Goal: Information Seeking & Learning: Find specific fact

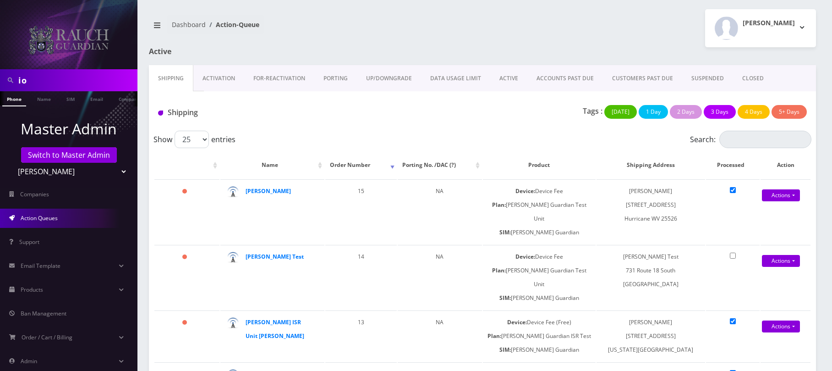
scroll to position [50, 0]
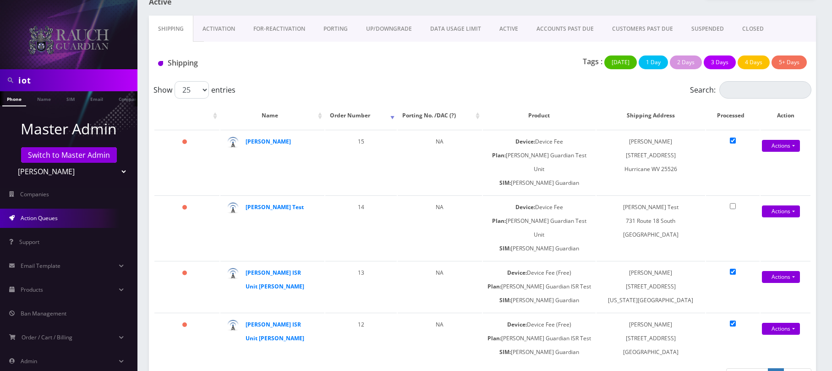
type input "iot"
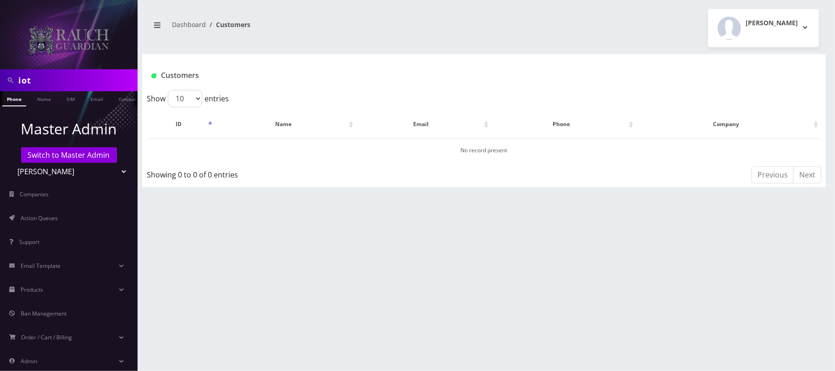
click at [116, 167] on select "Teltik Production My Link Mobile VennMobile Unlimited Advanced LTE Rexing Inc D…" at bounding box center [69, 171] width 117 height 17
select select "13"
click at [11, 163] on select "Teltik Production My Link Mobile VennMobile Unlimited Advanced LTE Rexing Inc D…" at bounding box center [69, 171] width 117 height 17
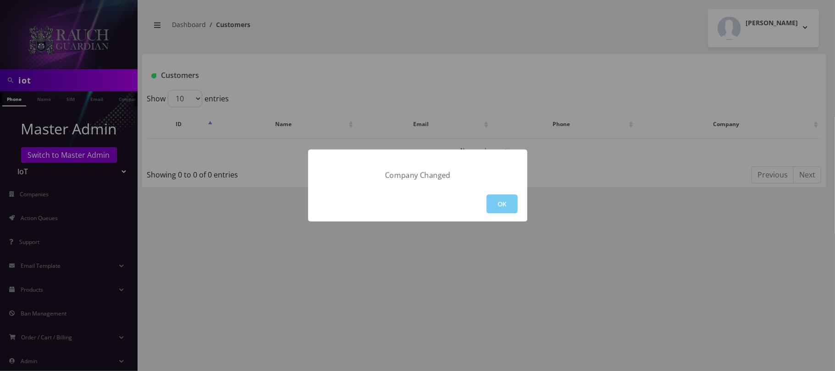
click at [493, 206] on button "OK" at bounding box center [501, 203] width 31 height 19
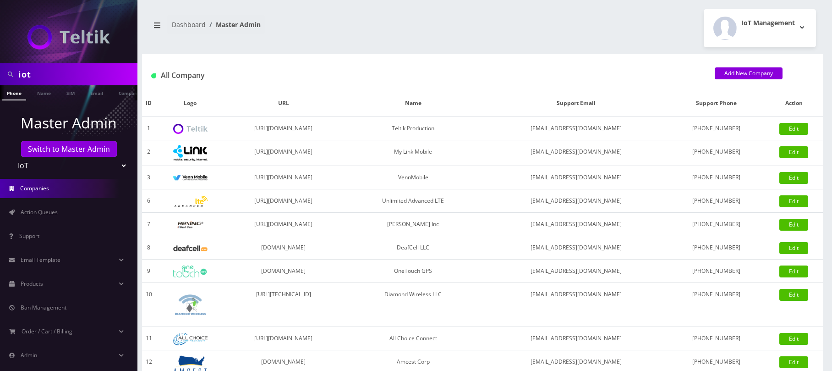
drag, startPoint x: 48, startPoint y: 81, endPoint x: -29, endPoint y: 68, distance: 77.6
click at [0, 68] on html "iot Phone Name SIM Email Company Customer Master Admin Switch to Master Admin T…" at bounding box center [416, 314] width 832 height 629
type input "amcest"
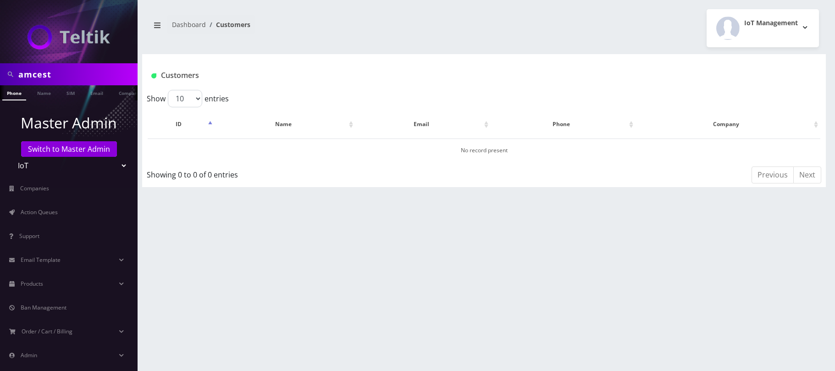
click at [38, 92] on link "Name" at bounding box center [44, 92] width 23 height 14
drag, startPoint x: 59, startPoint y: 74, endPoint x: -15, endPoint y: 68, distance: 74.1
click at [0, 68] on html "amcest Phone Name SIM Email Company Customer Master Admin Switch to Master Admi…" at bounding box center [417, 185] width 835 height 371
type input "fred"
click at [46, 90] on link "Name" at bounding box center [44, 92] width 23 height 15
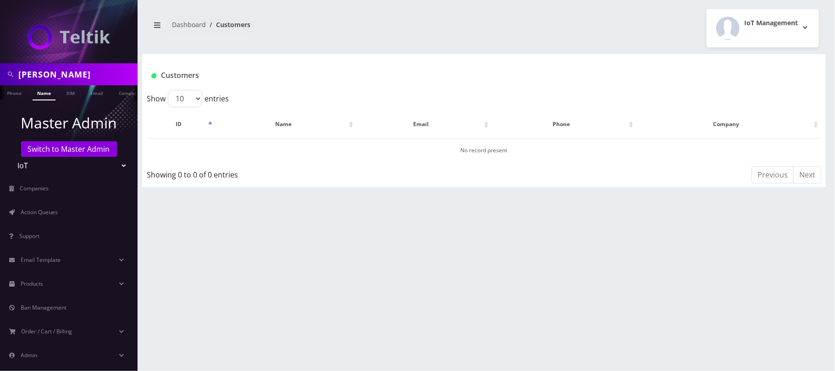
click at [92, 165] on select "Teltik Production My Link Mobile VennMobile Unlimited Advanced LTE Rexing Inc D…" at bounding box center [69, 165] width 117 height 17
click at [11, 157] on select "Teltik Production My Link Mobile VennMobile Unlimited Advanced LTE Rexing Inc D…" at bounding box center [69, 165] width 117 height 17
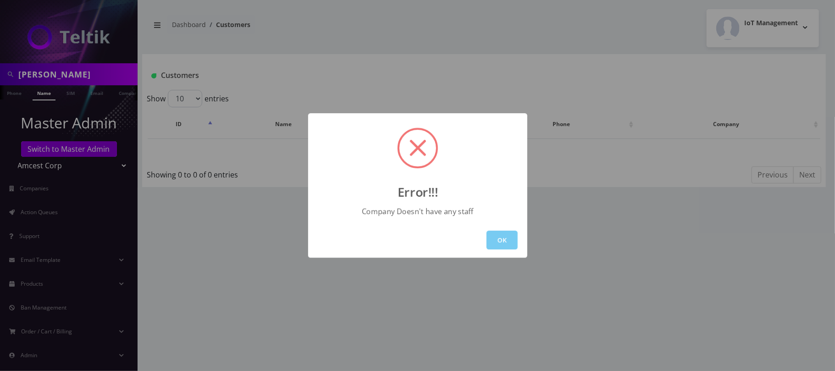
click at [505, 238] on button "OK" at bounding box center [501, 240] width 31 height 19
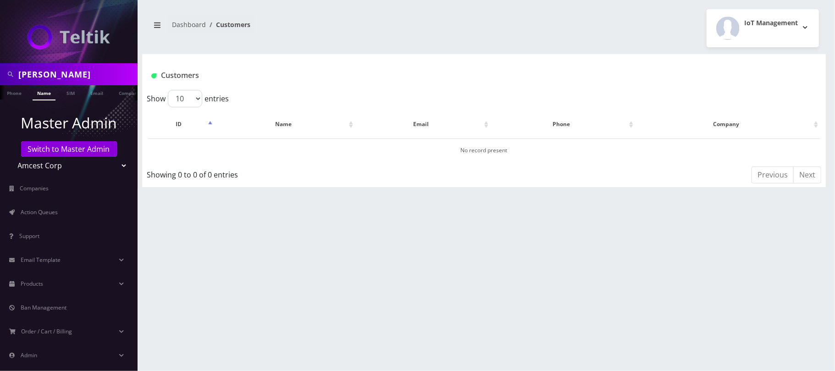
click at [109, 165] on select "Teltik Production My Link Mobile VennMobile Unlimited Advanced LTE Rexing Inc D…" at bounding box center [69, 165] width 117 height 17
select select "1"
click at [11, 157] on select "Teltik Production My Link Mobile VennMobile Unlimited Advanced LTE Rexing Inc D…" at bounding box center [69, 165] width 117 height 17
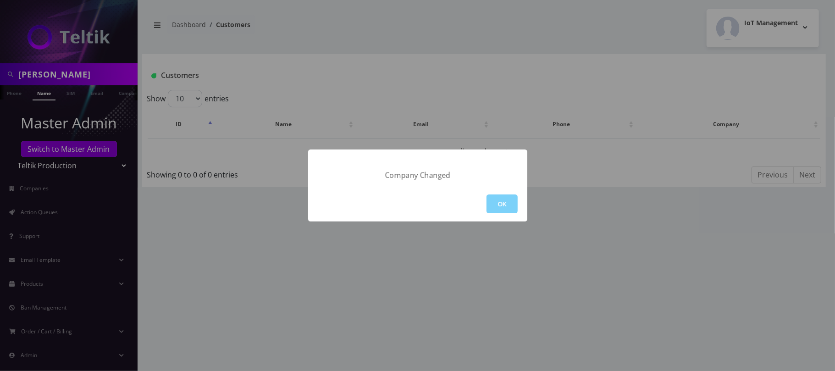
click at [65, 74] on div "Company Changed OK" at bounding box center [417, 185] width 835 height 371
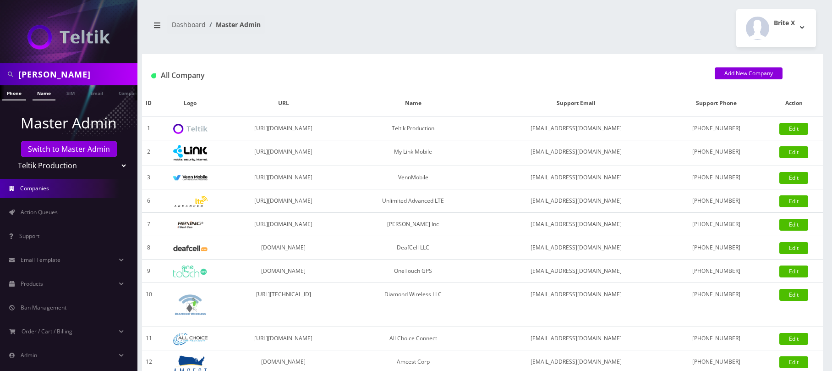
click at [41, 94] on link "Name" at bounding box center [44, 92] width 23 height 15
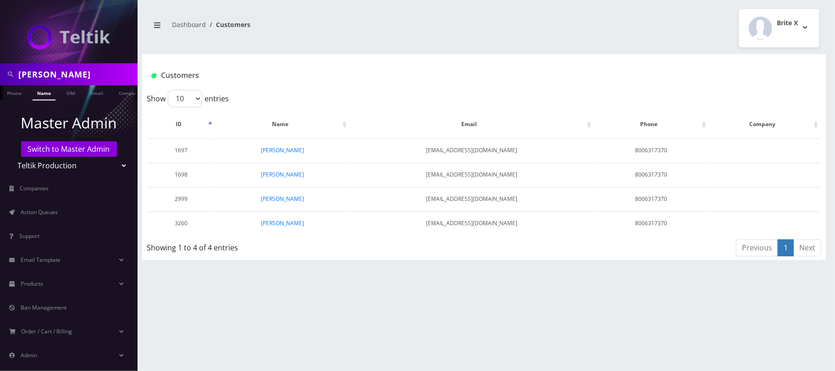
drag, startPoint x: 54, startPoint y: 77, endPoint x: 0, endPoint y: 77, distance: 53.6
click at [0, 77] on div "[PERSON_NAME]" at bounding box center [69, 74] width 138 height 22
click at [63, 74] on input "amcest" at bounding box center [76, 74] width 117 height 17
type input "amcest"
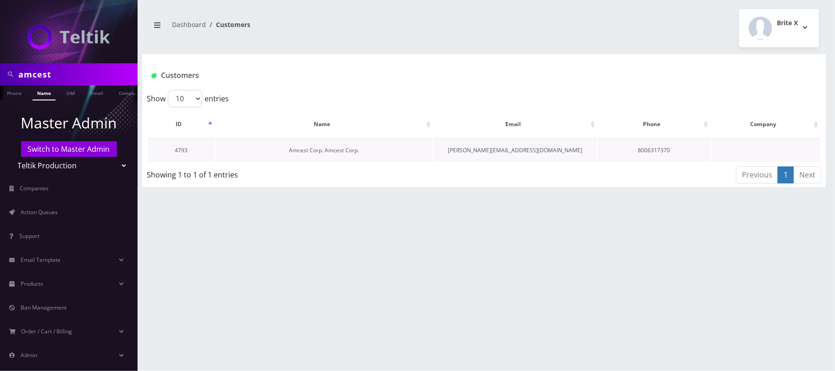
click at [314, 149] on link "Amcest Corp. Amcest Corp." at bounding box center [324, 150] width 70 height 8
drag, startPoint x: 369, startPoint y: 154, endPoint x: 287, endPoint y: 149, distance: 83.2
click at [287, 149] on td "Amcest Corp. Amcest Corp." at bounding box center [323, 149] width 217 height 23
click at [400, 162] on div "ID Name Email Phone Company 4793 Amcest Corp. Amcest Corp. victor@amcest.com 80…" at bounding box center [484, 136] width 674 height 58
drag, startPoint x: 363, startPoint y: 150, endPoint x: 280, endPoint y: 153, distance: 83.5
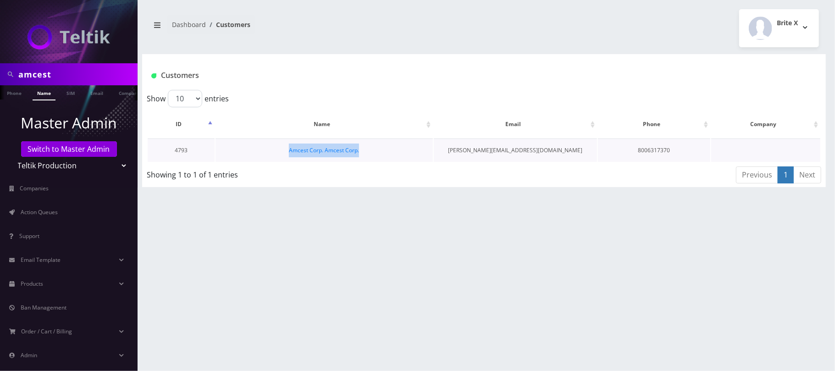
click at [280, 153] on td "Amcest Corp. Amcest Corp." at bounding box center [323, 149] width 217 height 23
copy link "Amcest Corp. Amcest Corp."
drag, startPoint x: 550, startPoint y: 154, endPoint x: 490, endPoint y: 152, distance: 60.5
click at [490, 152] on td "victor@amcest.com" at bounding box center [516, 149] width 164 height 23
copy td "victor@amcest.com"
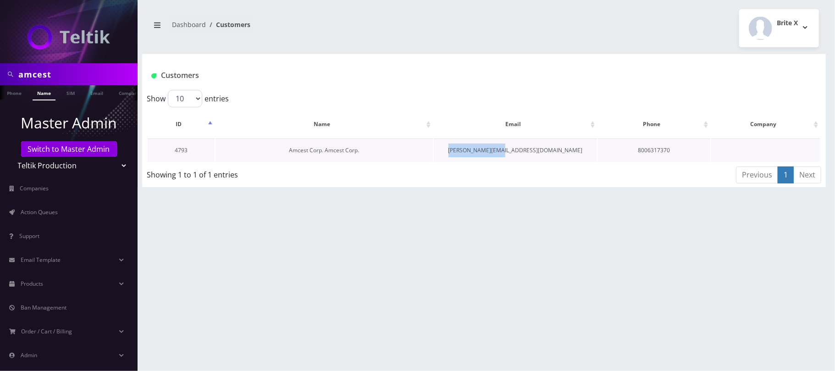
click at [347, 150] on link "Amcest Corp. Amcest Corp." at bounding box center [324, 150] width 70 height 8
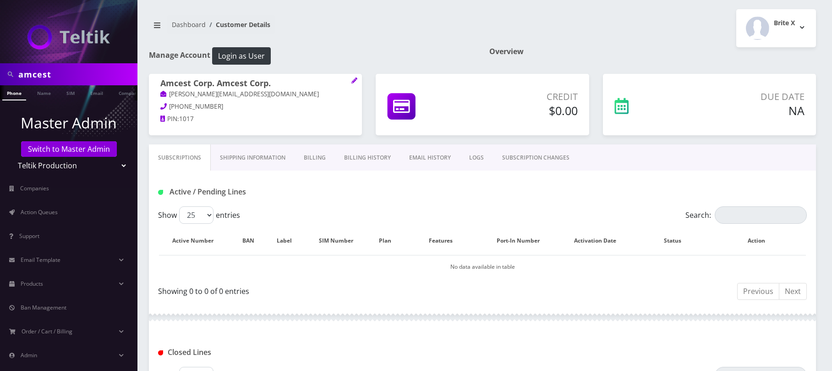
drag, startPoint x: 59, startPoint y: 75, endPoint x: 20, endPoint y: 76, distance: 38.5
click at [20, 76] on input "amcest" at bounding box center [76, 74] width 117 height 17
click at [355, 83] on icon at bounding box center [355, 80] width 6 height 6
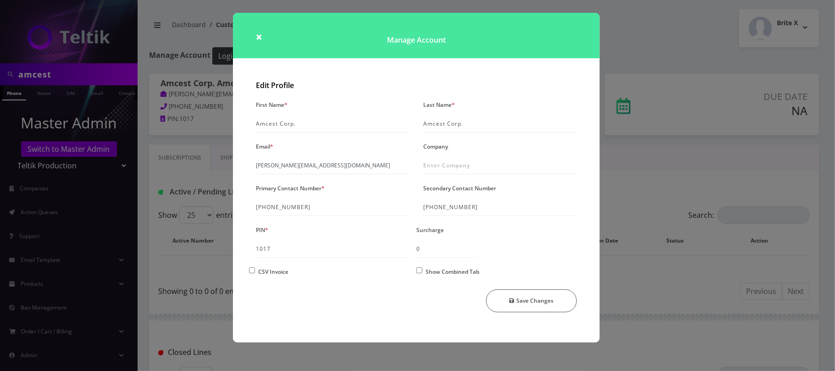
click at [646, 40] on div "× Manage Account Edit Profile First Name * Amcest Corp. Last Name * Amcest Corp…" at bounding box center [417, 185] width 835 height 371
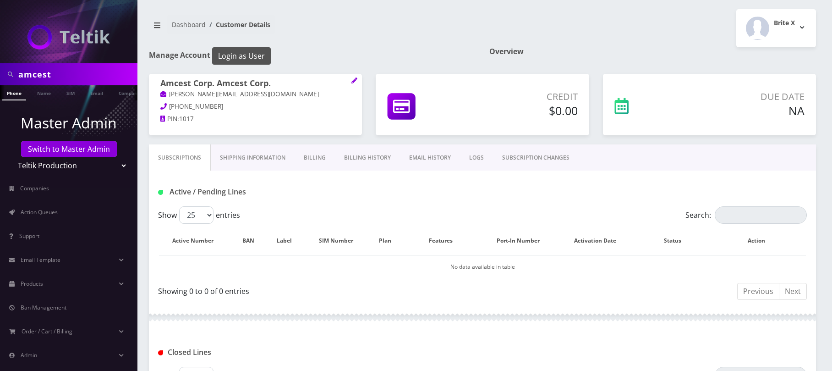
click at [226, 54] on button "Login as User" at bounding box center [241, 55] width 59 height 17
drag, startPoint x: 60, startPoint y: 76, endPoint x: -12, endPoint y: 74, distance: 71.5
click at [0, 74] on html "amcest Phone Name SIM Email Company Customer Master Admin Switch to Master Admi…" at bounding box center [416, 302] width 832 height 605
click at [48, 96] on link "Name" at bounding box center [44, 92] width 23 height 15
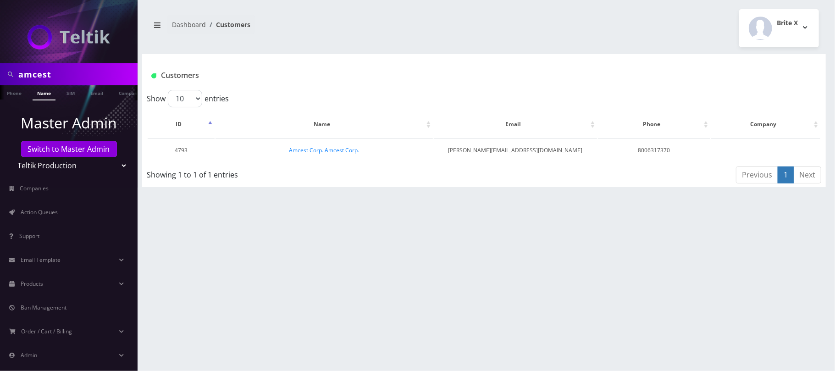
drag, startPoint x: 70, startPoint y: 75, endPoint x: 8, endPoint y: 72, distance: 62.4
click at [8, 72] on div "amcest" at bounding box center [68, 74] width 133 height 17
type input "[PERSON_NAME]"
click at [41, 92] on link "Name" at bounding box center [44, 92] width 23 height 15
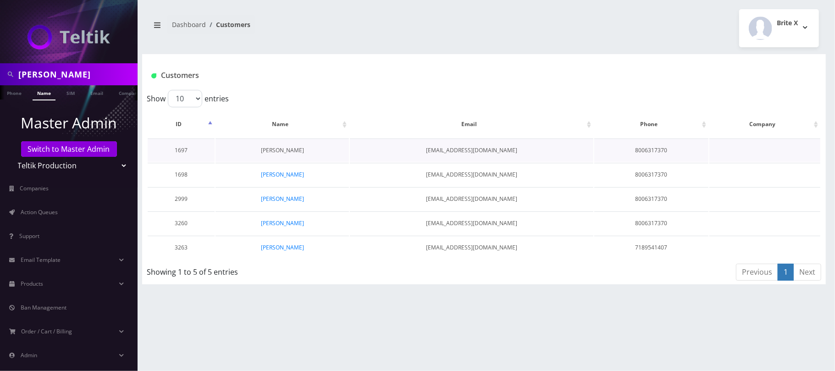
drag, startPoint x: 312, startPoint y: 152, endPoint x: 262, endPoint y: 151, distance: 50.0
click at [262, 151] on td "[PERSON_NAME]" at bounding box center [281, 149] width 133 height 23
copy link "[PERSON_NAME]"
drag, startPoint x: 332, startPoint y: 252, endPoint x: 262, endPoint y: 248, distance: 69.8
click at [262, 248] on td "[PERSON_NAME]" at bounding box center [281, 247] width 133 height 23
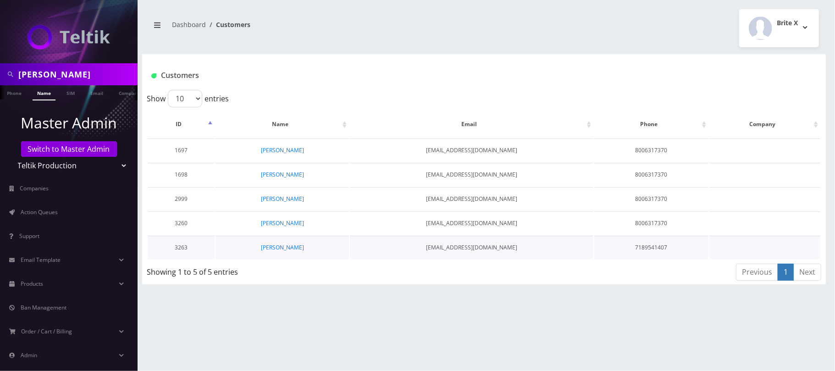
copy link "[PERSON_NAME]"
drag, startPoint x: 514, startPoint y: 153, endPoint x: 446, endPoint y: 149, distance: 68.0
click at [446, 149] on td "[EMAIL_ADDRESS][DOMAIN_NAME]" at bounding box center [471, 149] width 243 height 23
copy td "[EMAIL_ADDRESS][DOMAIN_NAME]"
drag, startPoint x: 509, startPoint y: 176, endPoint x: 442, endPoint y: 175, distance: 66.9
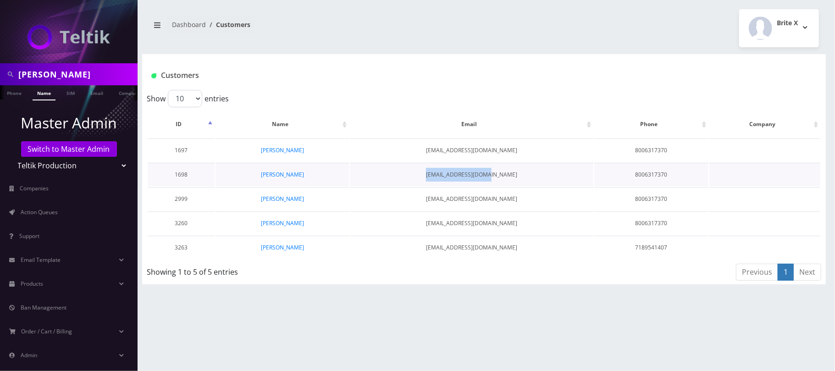
click at [442, 175] on td "davidg+88@amcest.com" at bounding box center [471, 174] width 243 height 23
copy td "davidg+88@amcest.com"
drag, startPoint x: 521, startPoint y: 198, endPoint x: 428, endPoint y: 195, distance: 93.1
click at [428, 195] on td "davidg+ultratest@amcest.com" at bounding box center [471, 198] width 243 height 23
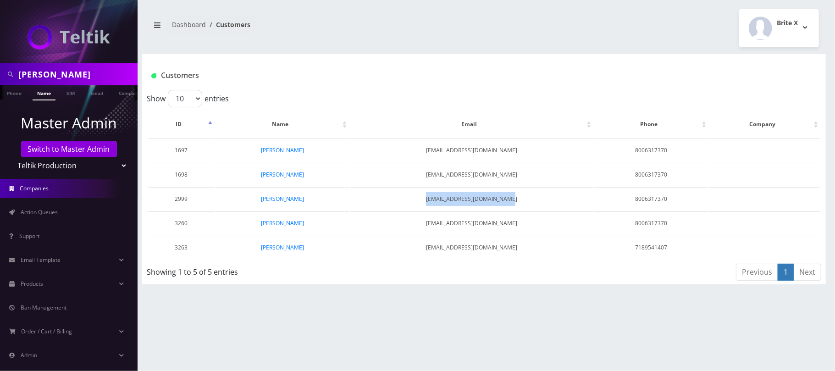
copy td "davidg+ultratest@amcest.com"
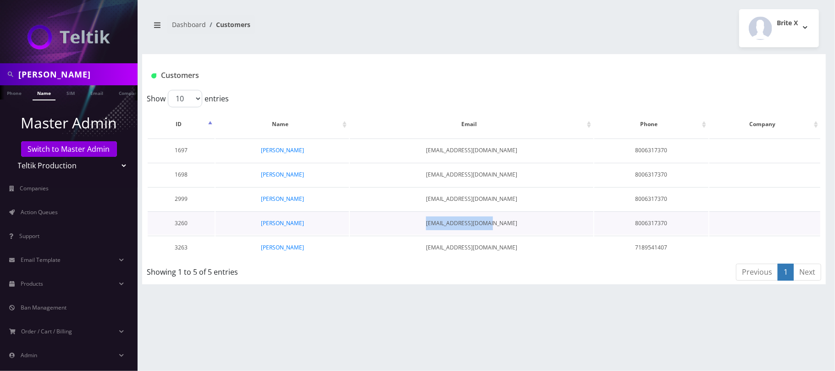
drag, startPoint x: 526, startPoint y: 224, endPoint x: 435, endPoint y: 224, distance: 90.8
click at [435, 224] on td "davidg+CPE@amcest.com" at bounding box center [471, 222] width 243 height 23
copy td "davidg+CPE@amcest.com"
drag, startPoint x: 512, startPoint y: 249, endPoint x: 441, endPoint y: 247, distance: 71.1
click at [441, 247] on td "HR@oholeitorah.com" at bounding box center [471, 247] width 243 height 23
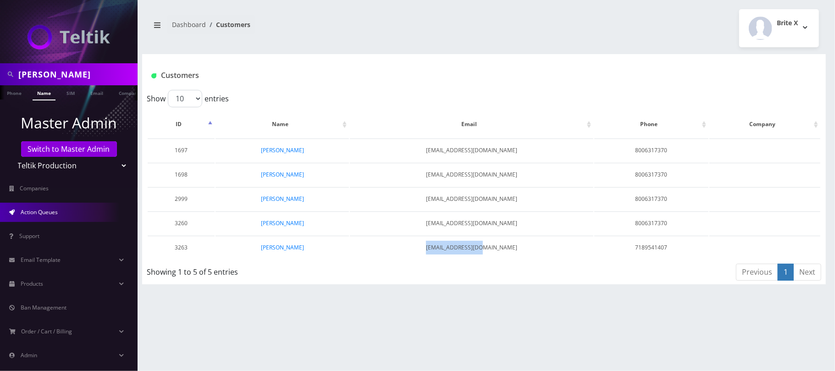
copy td "HR@oholeitorah.com"
click at [279, 149] on link "[PERSON_NAME]" at bounding box center [282, 150] width 43 height 8
click at [81, 72] on input "rosenfeld" at bounding box center [76, 74] width 117 height 17
drag, startPoint x: 77, startPoint y: 72, endPoint x: -128, endPoint y: 79, distance: 205.0
click at [0, 79] on html "rosenfeld Phone Name SIM Email Company Customer Master Admin Switch to Master A…" at bounding box center [417, 185] width 835 height 371
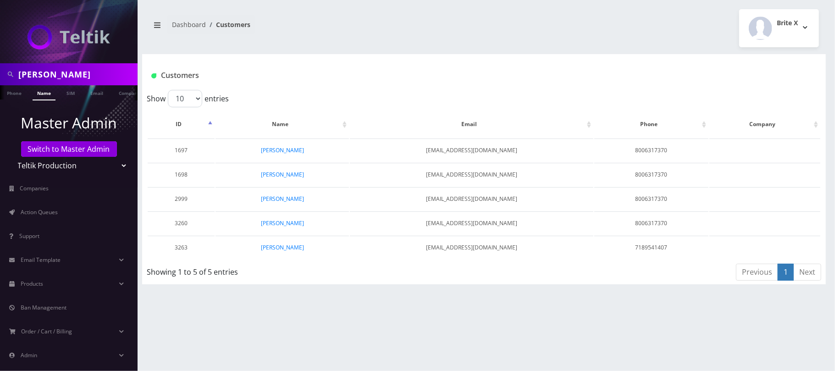
type input "[PERSON_NAME]"
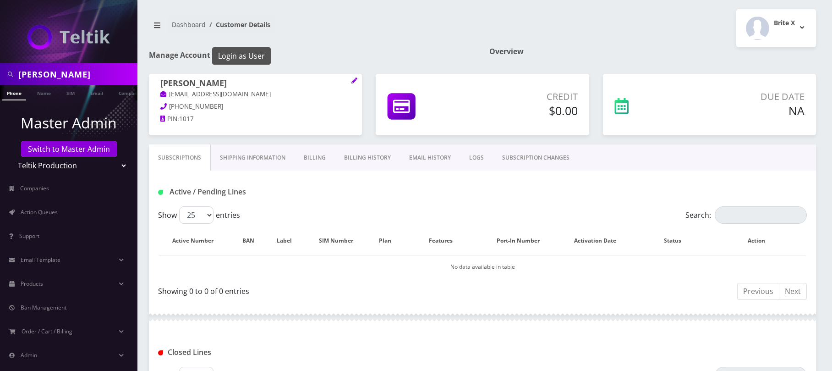
click at [232, 54] on button "Login as User" at bounding box center [241, 55] width 59 height 17
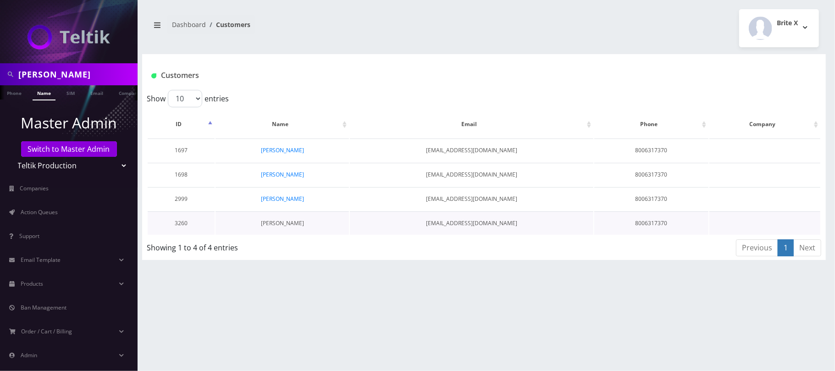
click at [274, 222] on link "[PERSON_NAME]" at bounding box center [282, 223] width 43 height 8
click at [282, 148] on link "[PERSON_NAME]" at bounding box center [282, 150] width 43 height 8
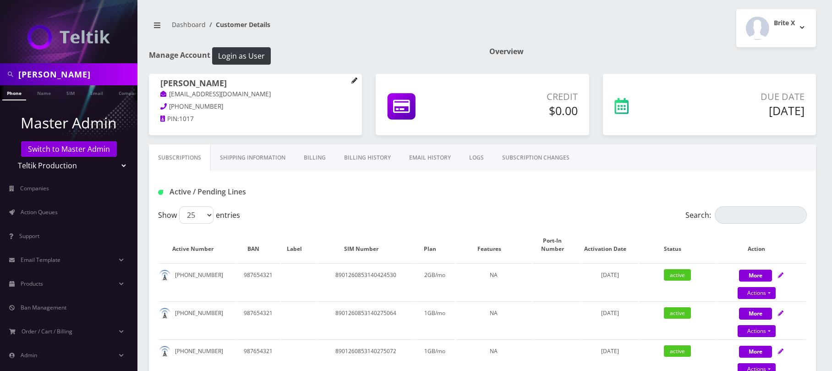
click at [352, 83] on icon at bounding box center [355, 80] width 6 height 6
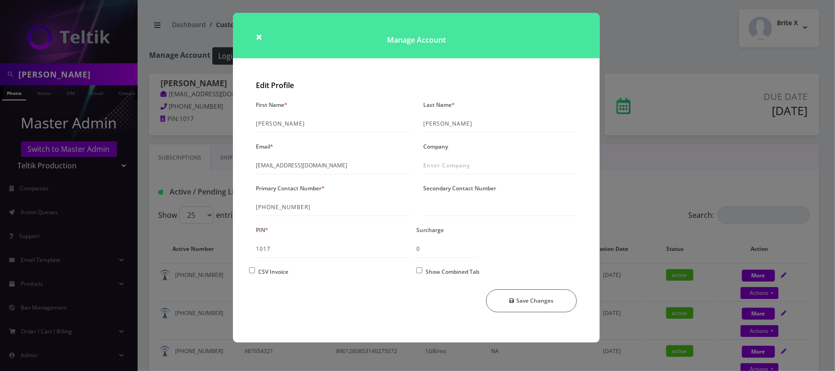
click at [659, 36] on div "× Manage Account Edit Profile First Name * Fred Last Name * Rosenfeld Email * d…" at bounding box center [417, 185] width 835 height 371
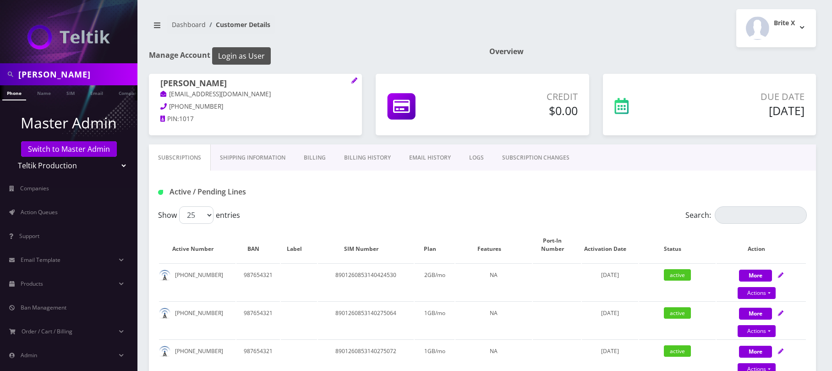
click at [252, 60] on button "Login as User" at bounding box center [241, 55] width 59 height 17
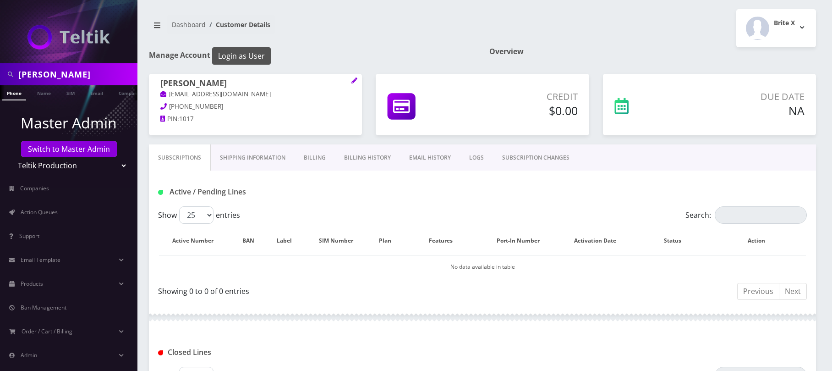
click at [248, 61] on button "Login as User" at bounding box center [241, 55] width 59 height 17
